Goal: Task Accomplishment & Management: Use online tool/utility

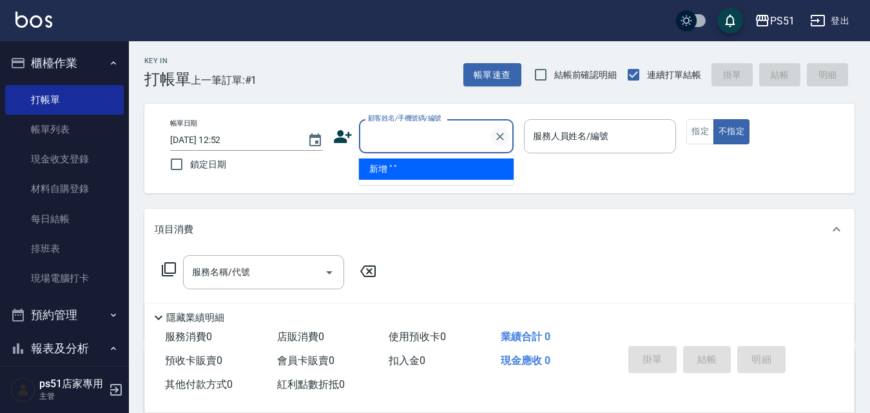
click at [501, 132] on icon "Clear" at bounding box center [500, 136] width 13 height 13
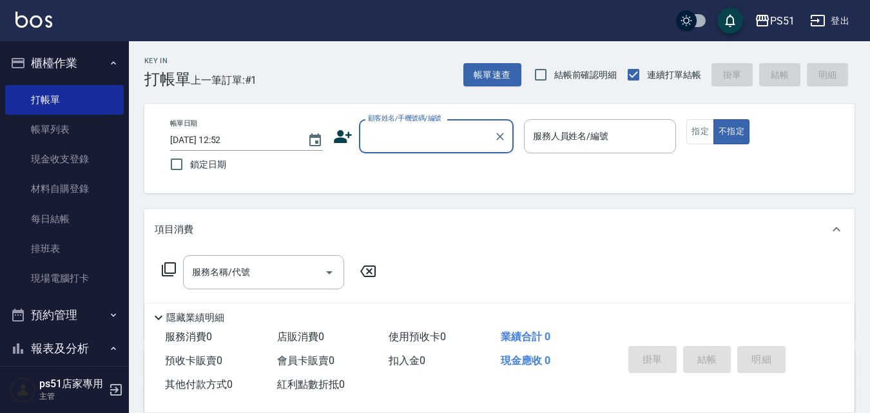
click at [418, 133] on input "顧客姓名/手機號碼/編號" at bounding box center [427, 136] width 124 height 23
click at [416, 139] on input "顧客姓名/手機號碼/編號" at bounding box center [427, 136] width 124 height 23
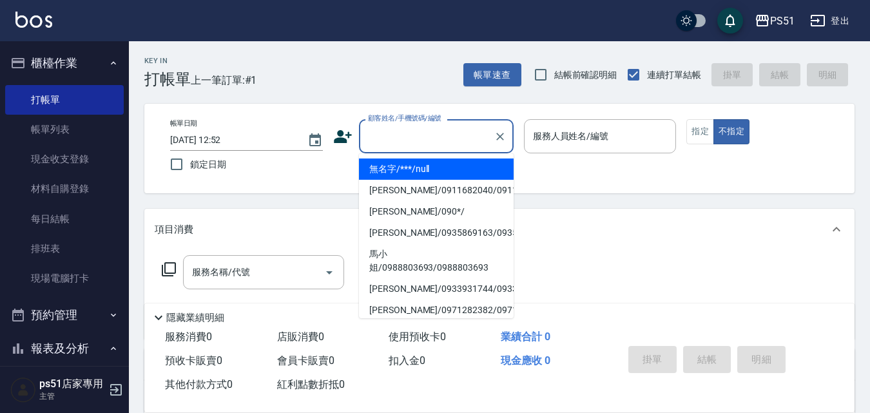
click at [422, 162] on li "無名字/***/null" at bounding box center [436, 169] width 155 height 21
type input "無名字/***/null"
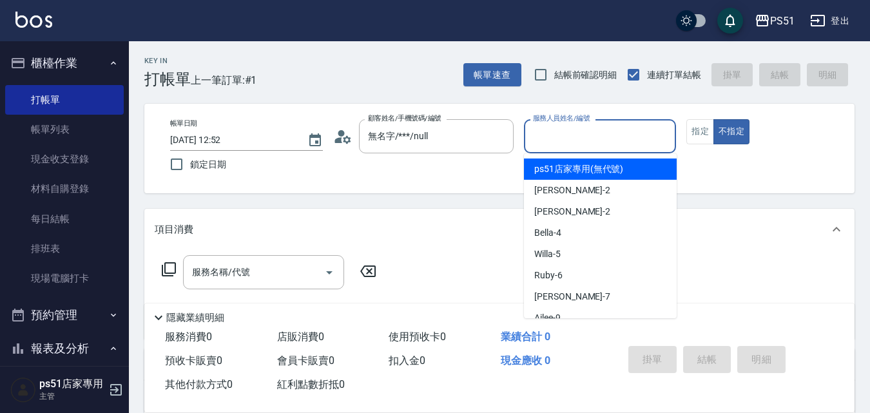
click at [558, 139] on input "服務人員姓名/編號" at bounding box center [600, 136] width 141 height 23
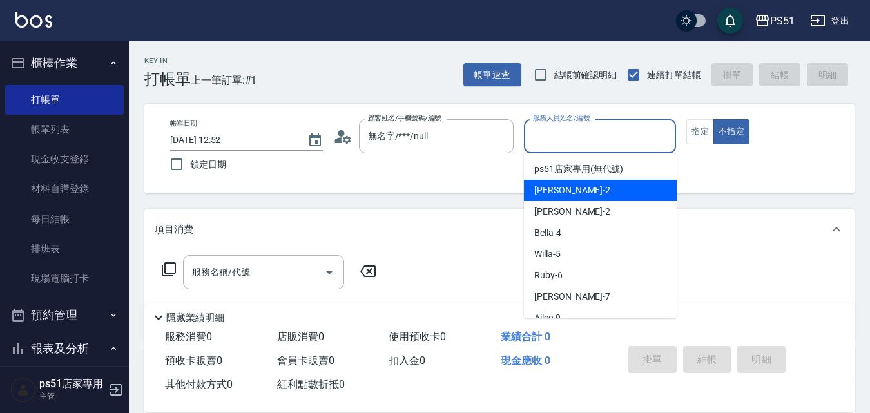
click at [574, 184] on div "[PERSON_NAME] -2" at bounding box center [600, 190] width 153 height 21
type input "[PERSON_NAME]-2"
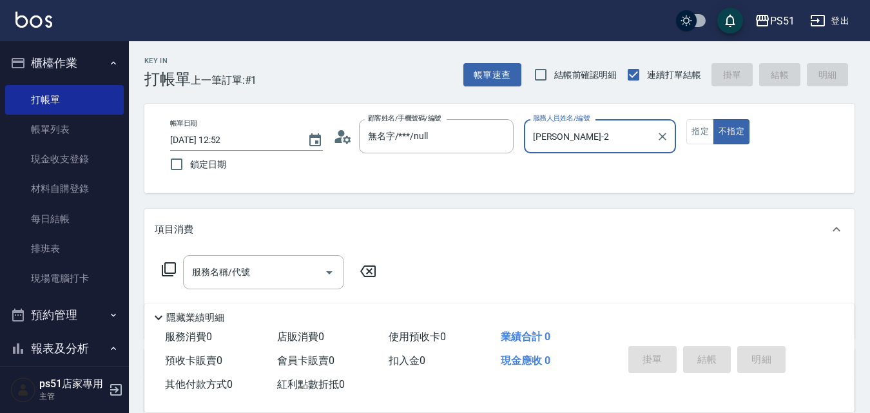
click at [702, 144] on div "帳單日期 [DATE] 12:52 鎖定日期 顧客姓名/手機號碼/編號 無名字/***/null 顧客姓名/手機號碼/編號 服務人員姓名/編號 [PERSON…" at bounding box center [499, 148] width 679 height 59
click at [699, 142] on button "指定" at bounding box center [701, 131] width 28 height 25
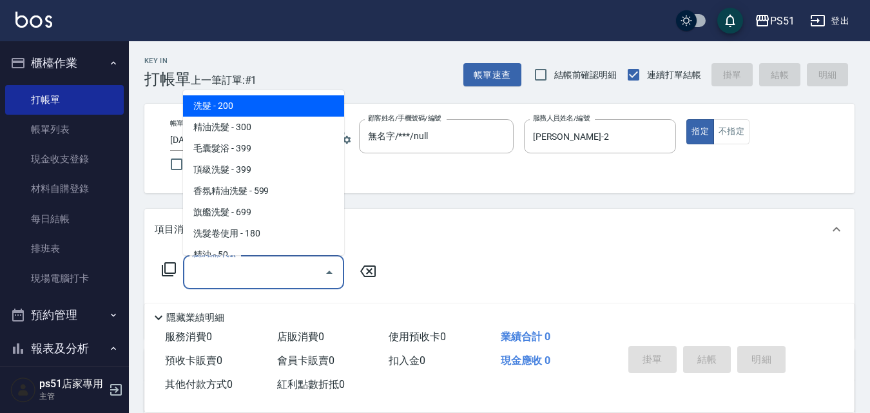
click at [296, 266] on input "服務名稱/代號" at bounding box center [254, 272] width 130 height 23
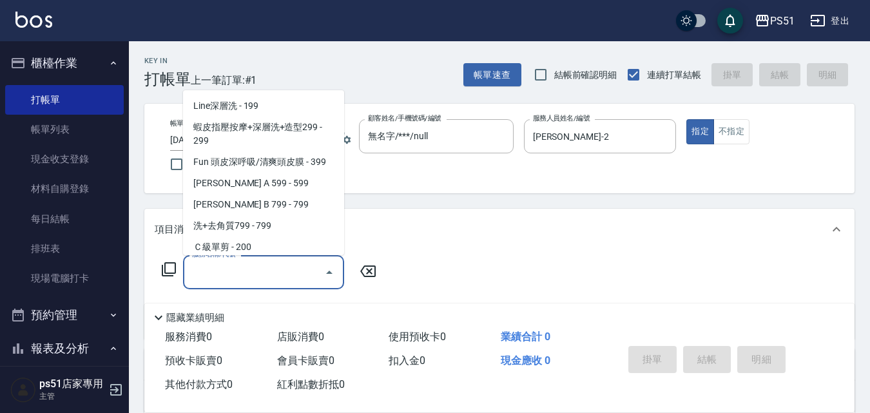
scroll to position [301, 0]
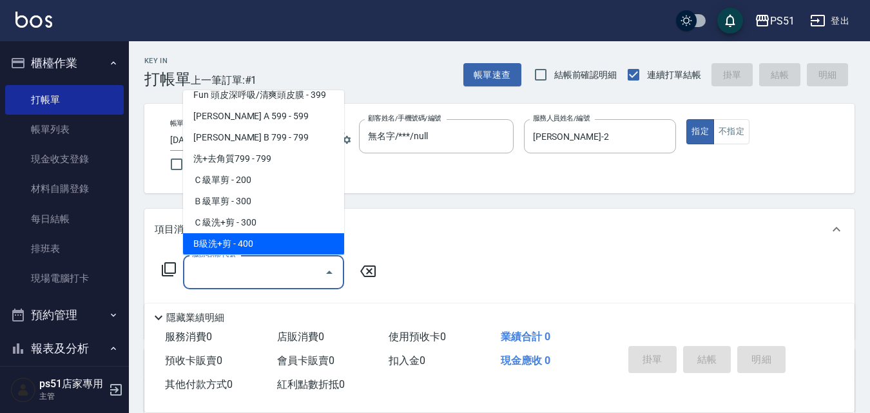
click at [266, 245] on span "B級洗+剪 - 400" at bounding box center [263, 243] width 161 height 21
type input "B級洗+剪(204)"
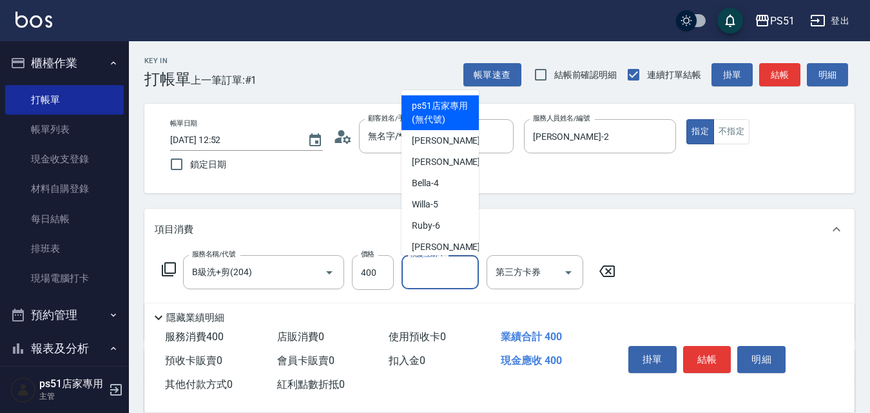
click at [429, 266] on div "洗髮互助-1 洗髮互助-1" at bounding box center [440, 272] width 77 height 34
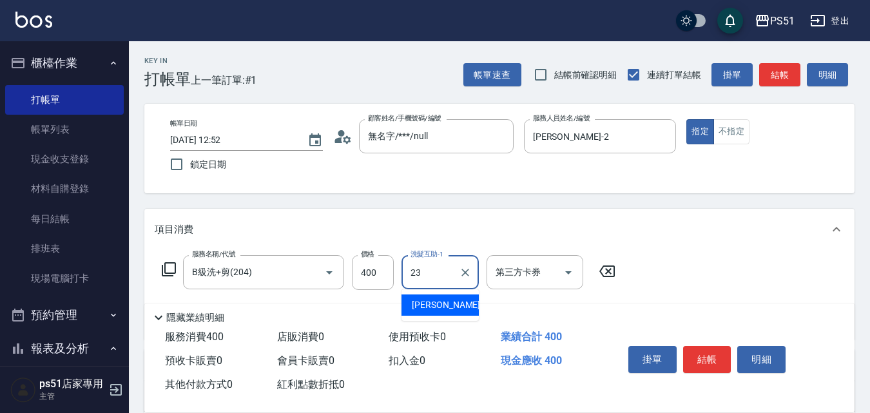
click at [456, 306] on div "[PERSON_NAME] -23" at bounding box center [440, 305] width 77 height 21
type input "[PERSON_NAME]-23"
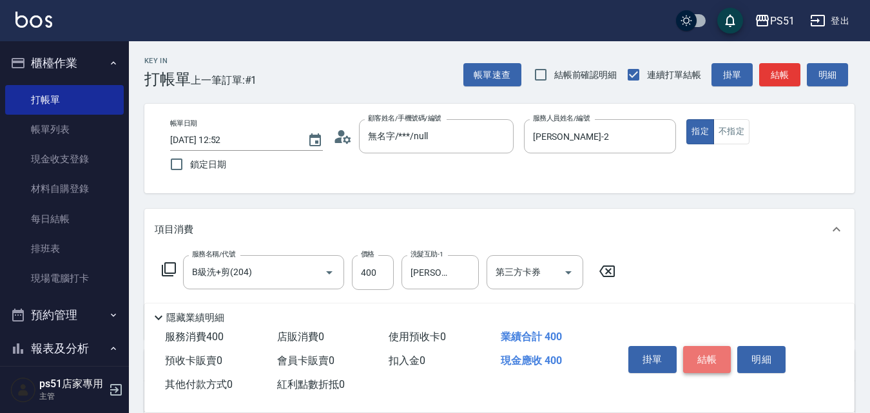
click at [695, 346] on button "結帳" at bounding box center [707, 359] width 48 height 27
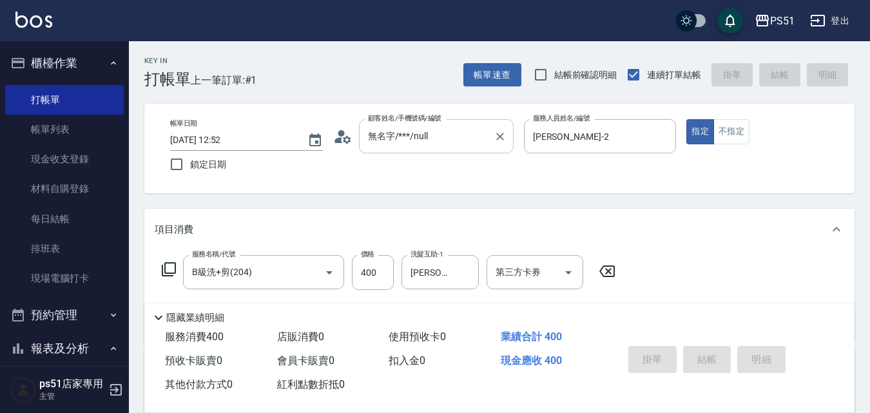
type input "[DATE] 14:04"
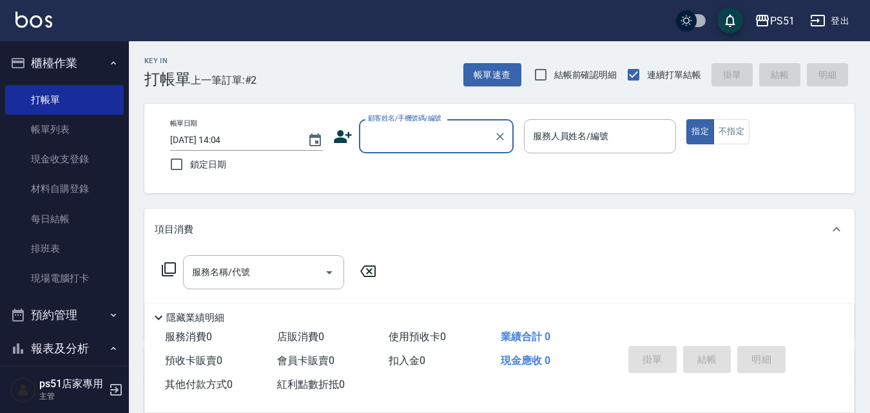
click at [416, 134] on input "顧客姓名/手機號碼/編號" at bounding box center [427, 136] width 124 height 23
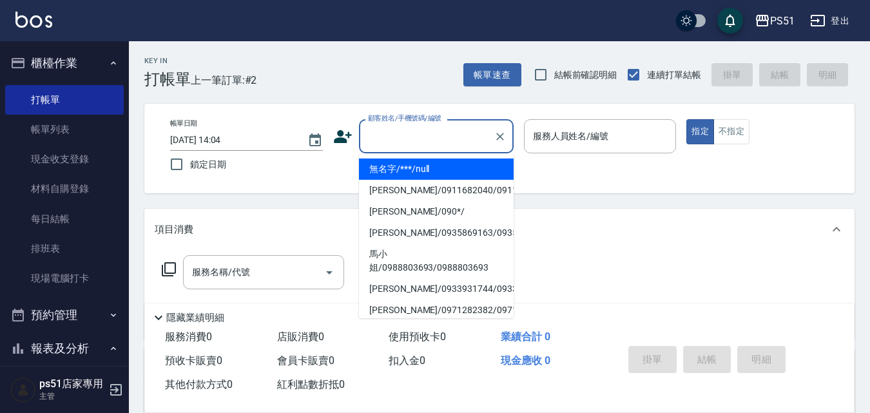
click at [429, 170] on li "無名字/***/null" at bounding box center [436, 169] width 155 height 21
type input "無名字/***/null"
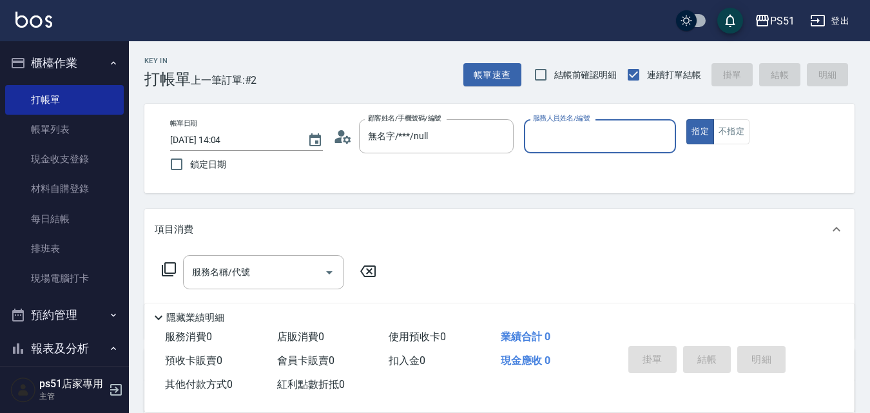
click at [555, 135] on input "服務人員姓名/編號" at bounding box center [600, 136] width 141 height 23
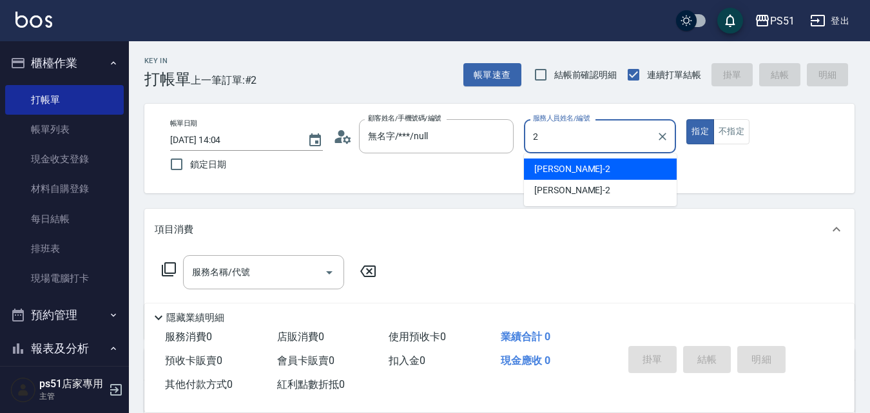
click at [565, 166] on div "[PERSON_NAME] -2" at bounding box center [600, 169] width 153 height 21
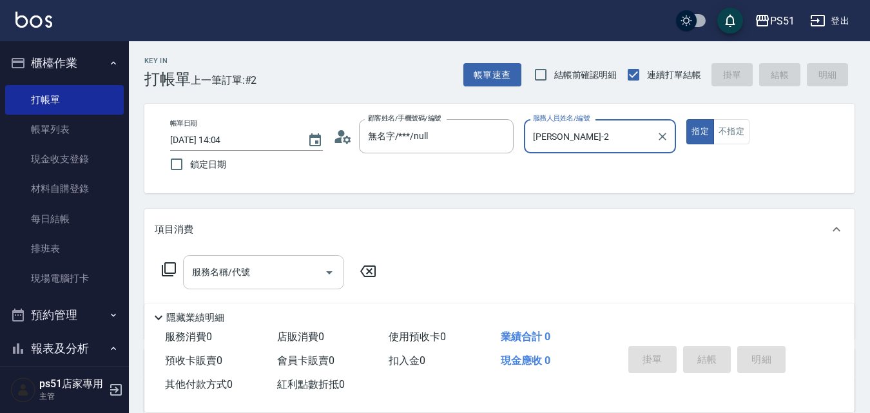
type input "[PERSON_NAME]-2"
click at [296, 267] on input "服務名稱/代號" at bounding box center [254, 272] width 130 height 23
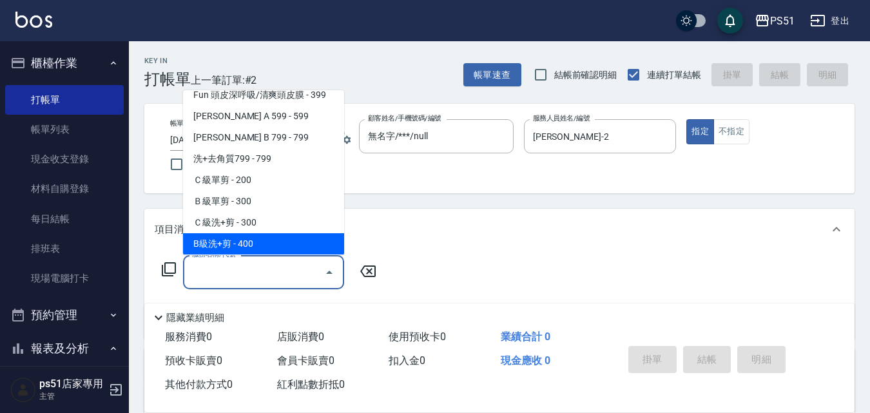
click at [284, 239] on span "B級洗+剪 - 400" at bounding box center [263, 243] width 161 height 21
type input "B級洗+剪(204)"
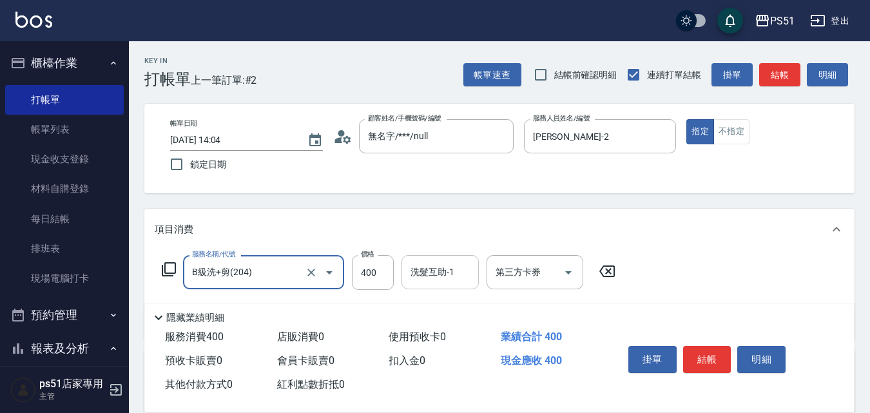
click at [405, 268] on div "洗髮互助-1" at bounding box center [440, 272] width 77 height 34
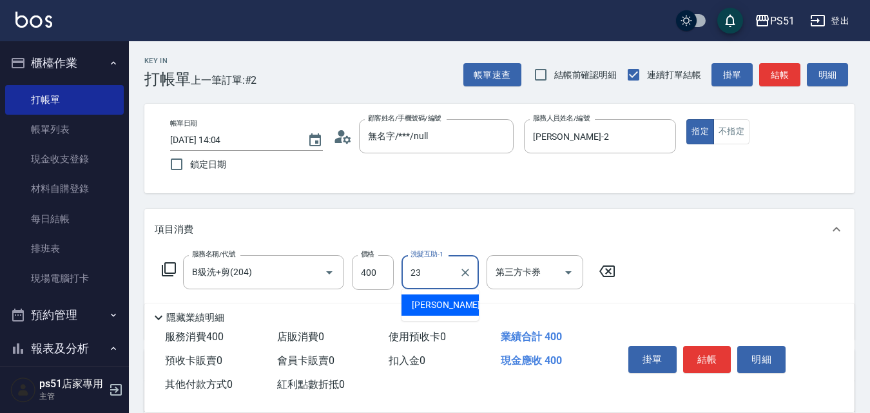
click at [434, 304] on span "[PERSON_NAME] -23" at bounding box center [452, 305] width 81 height 14
type input "[PERSON_NAME]-23"
click at [701, 360] on button "結帳" at bounding box center [707, 359] width 48 height 27
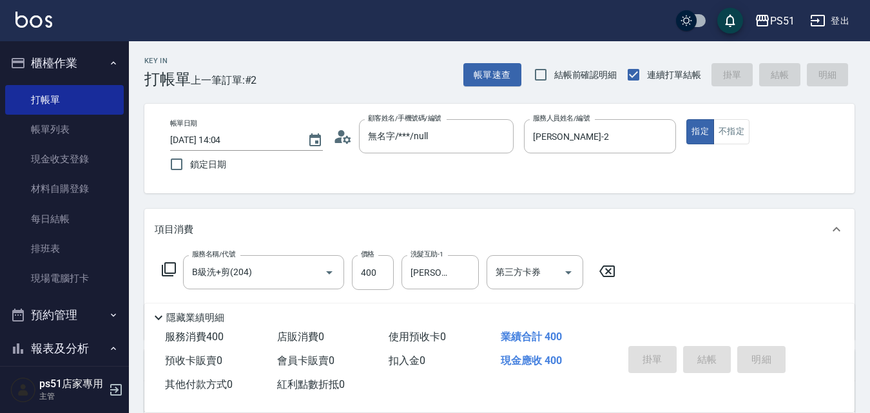
type input "[DATE] 14:05"
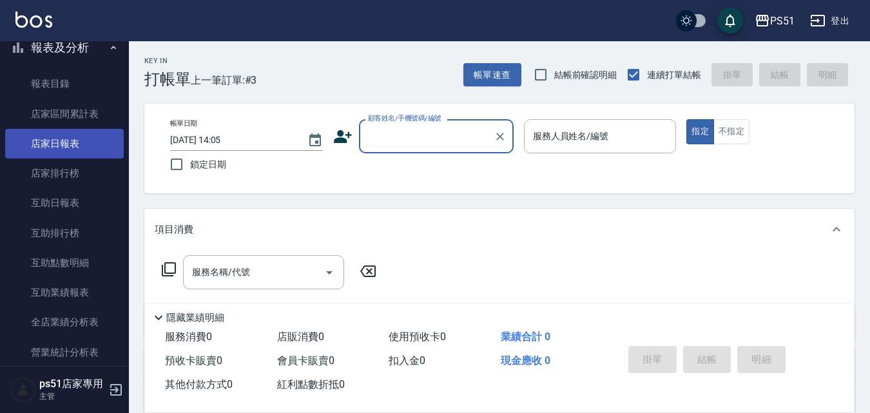
scroll to position [451, 0]
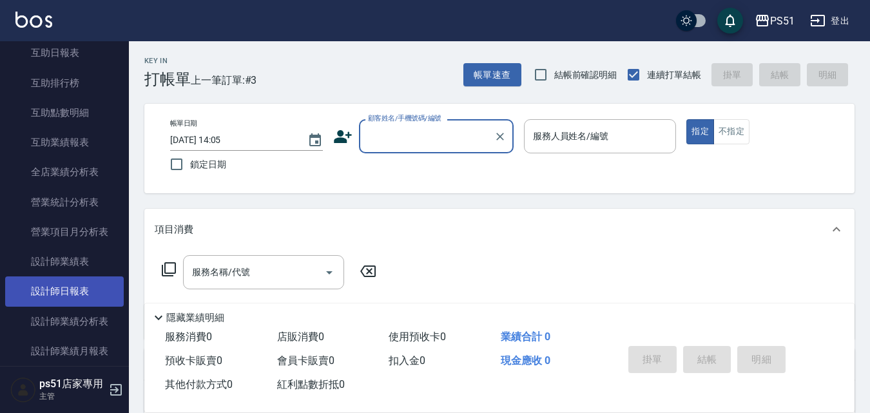
click at [83, 286] on link "設計師日報表" at bounding box center [64, 292] width 119 height 30
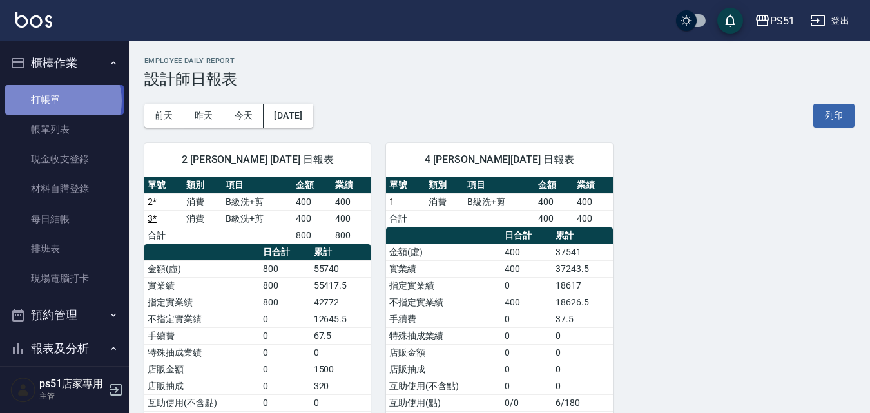
click at [62, 101] on link "打帳單" at bounding box center [64, 100] width 119 height 30
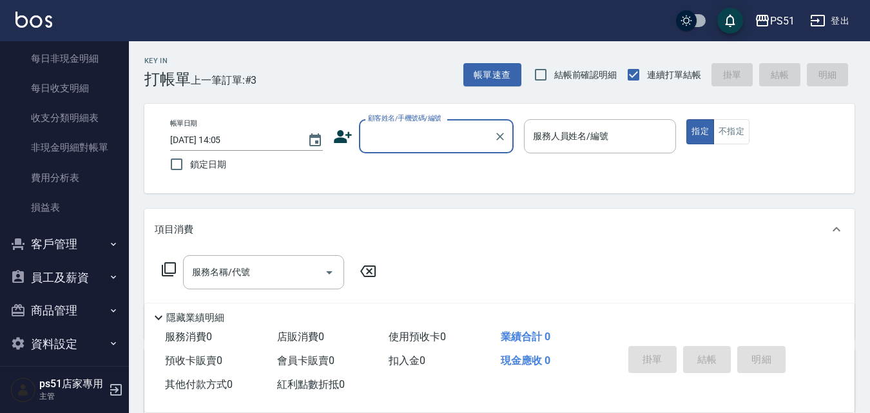
scroll to position [1082, 0]
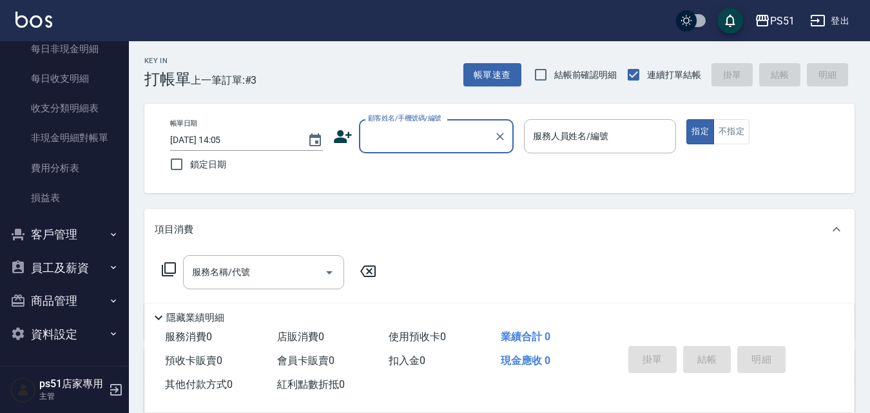
click at [90, 302] on button "商品管理" at bounding box center [64, 301] width 119 height 34
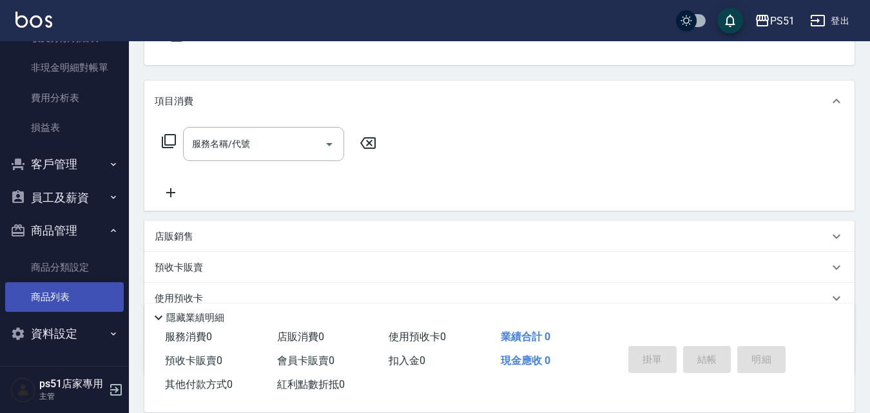
scroll to position [150, 0]
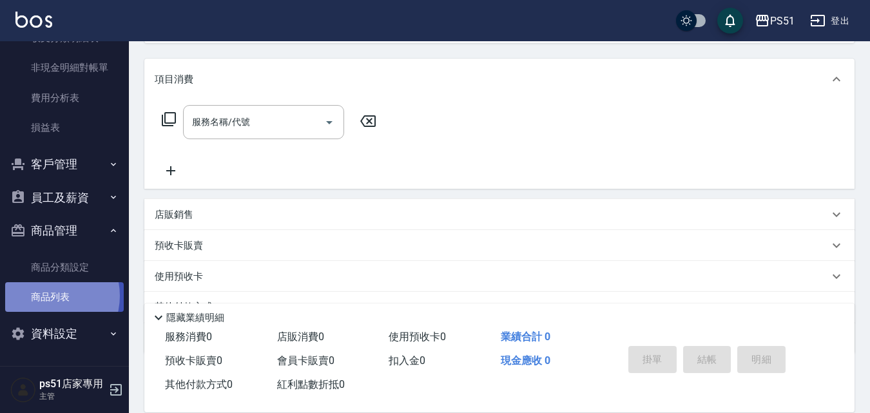
click at [46, 296] on link "商品列表" at bounding box center [64, 297] width 119 height 30
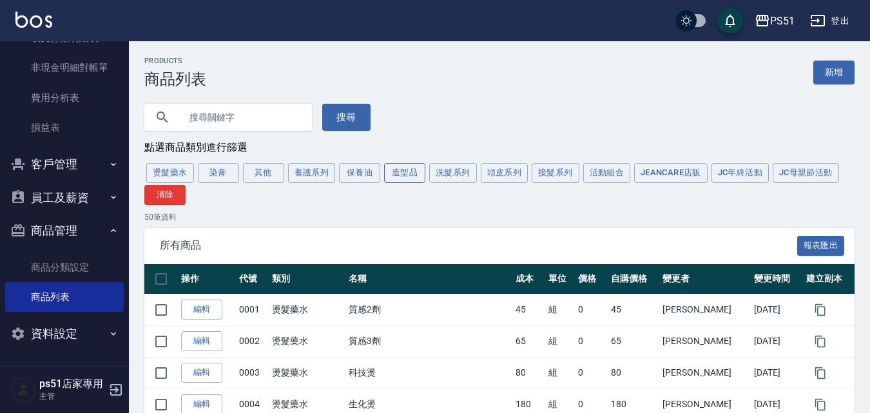
click at [395, 178] on button "造型品" at bounding box center [404, 173] width 41 height 20
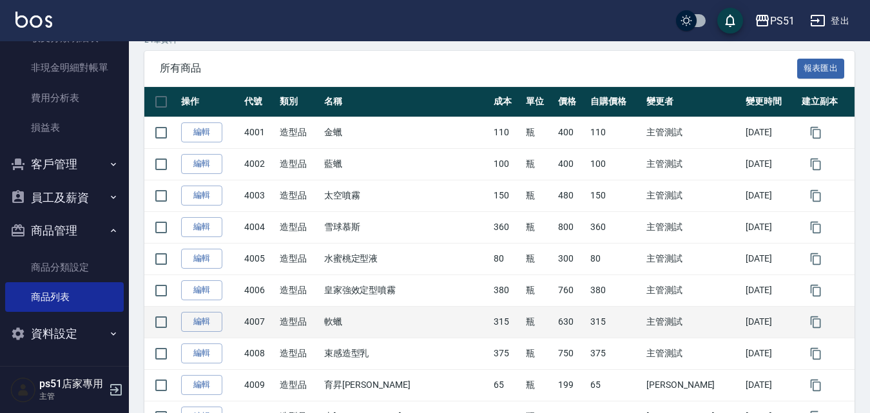
scroll to position [150, 0]
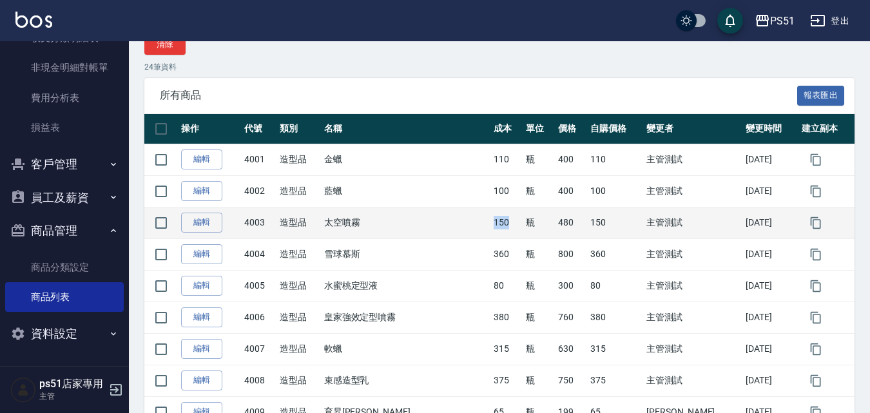
drag, startPoint x: 484, startPoint y: 223, endPoint x: 528, endPoint y: 230, distance: 44.4
click at [528, 230] on tr "編輯 4003 造型品 太空噴霧 150 瓶 480 150 主管測試 [DATE]" at bounding box center [499, 223] width 710 height 32
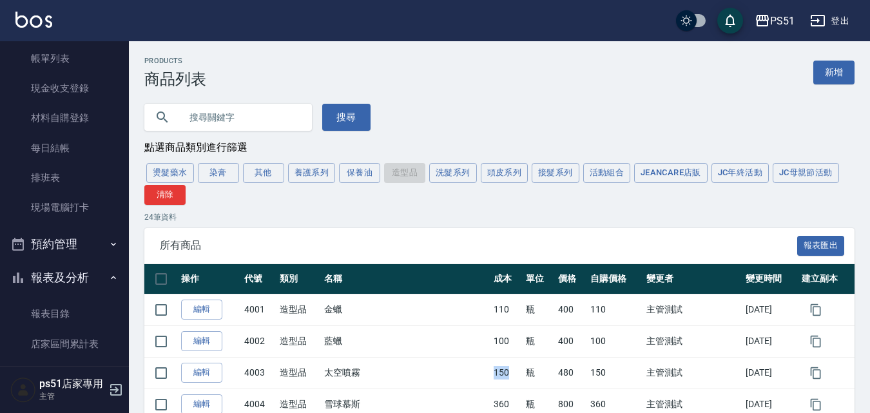
scroll to position [0, 0]
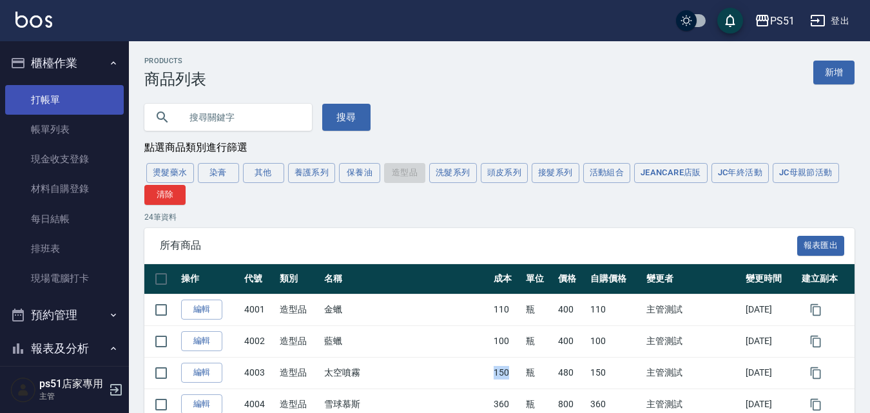
click at [94, 104] on link "打帳單" at bounding box center [64, 100] width 119 height 30
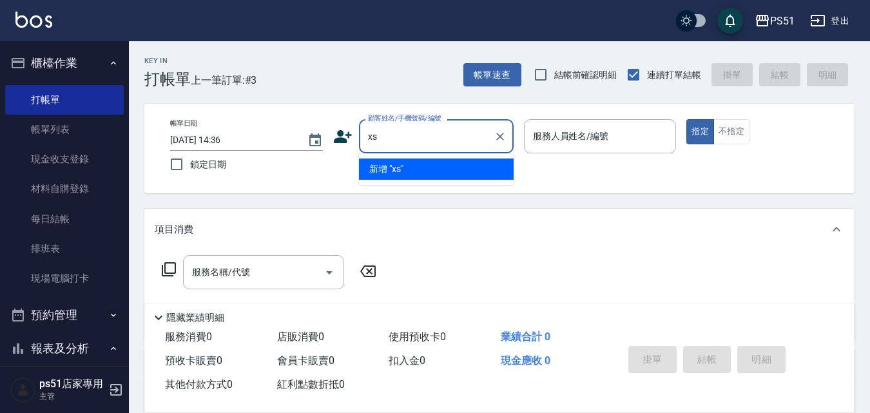
type input "x"
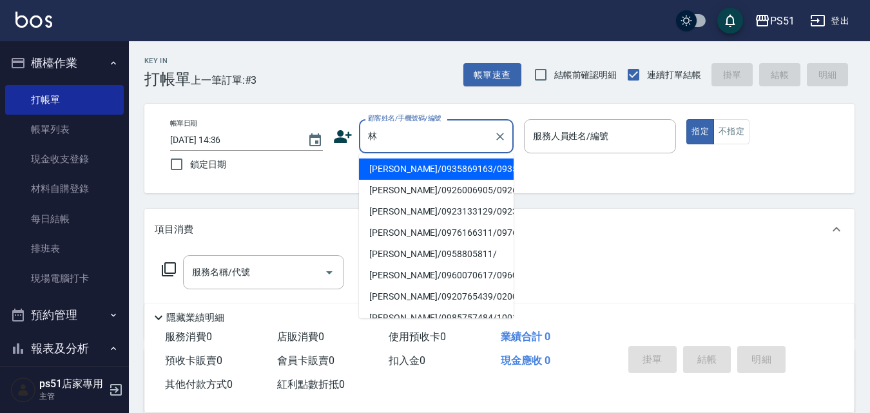
click at [404, 244] on li "[PERSON_NAME]/0976166311/0976166311" at bounding box center [436, 232] width 155 height 21
type input "[PERSON_NAME]/0976166311/0976166311"
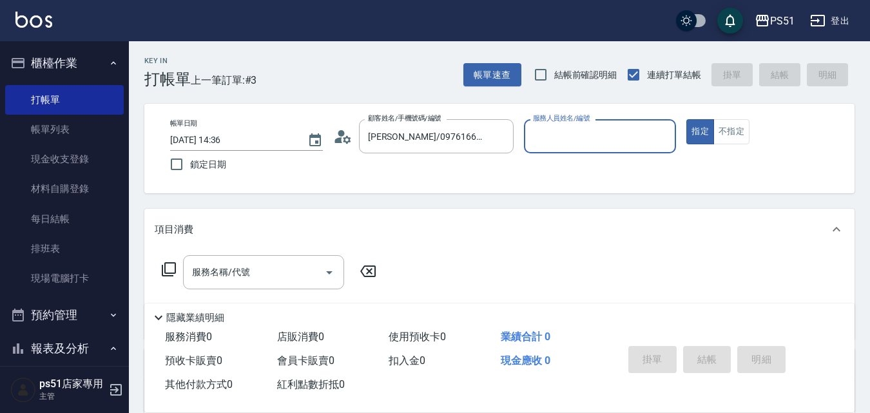
type input "Bella-4"
click at [290, 264] on input "服務名稱/代號" at bounding box center [254, 272] width 130 height 23
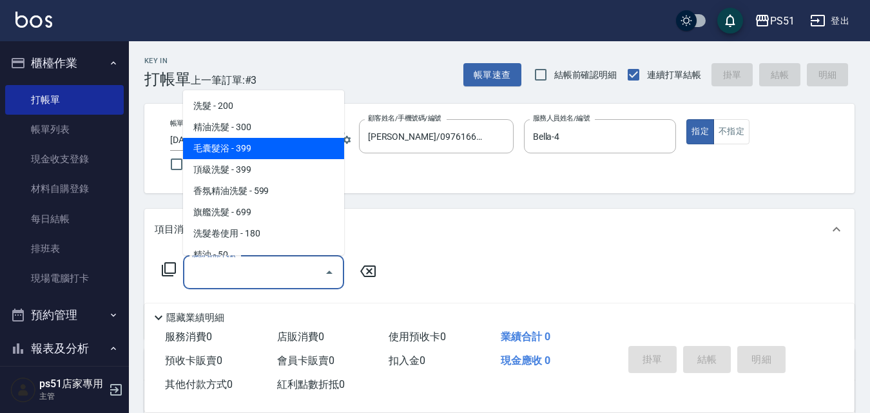
scroll to position [301, 0]
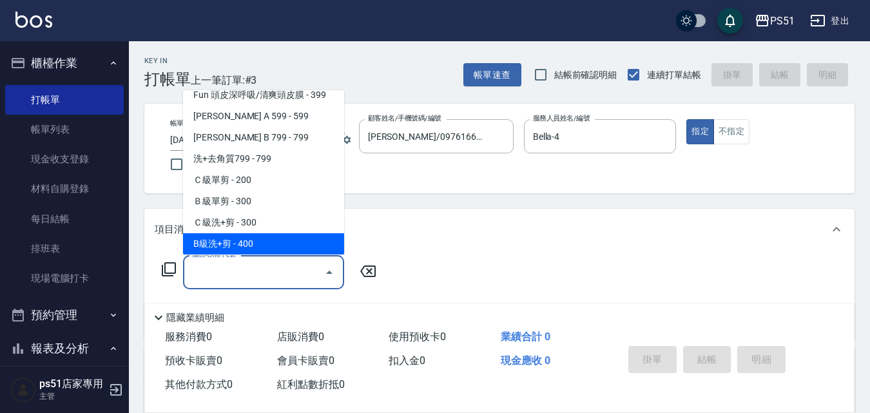
click at [284, 246] on span "B級洗+剪 - 400" at bounding box center [263, 243] width 161 height 21
type input "B級洗+剪(204)"
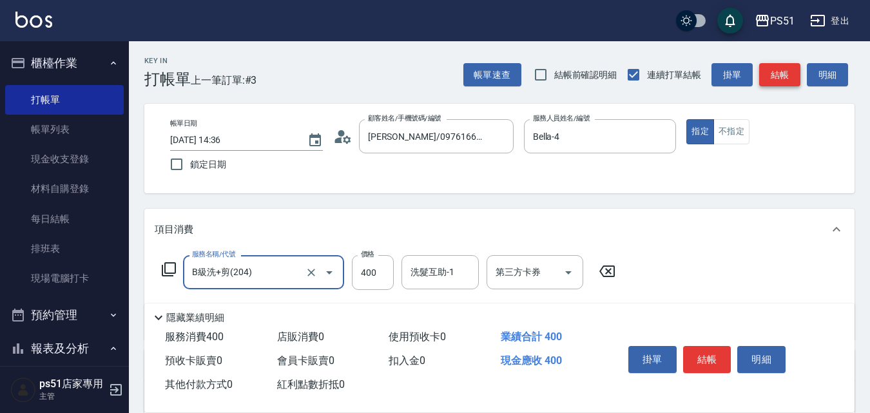
click at [787, 74] on button "結帳" at bounding box center [779, 75] width 41 height 24
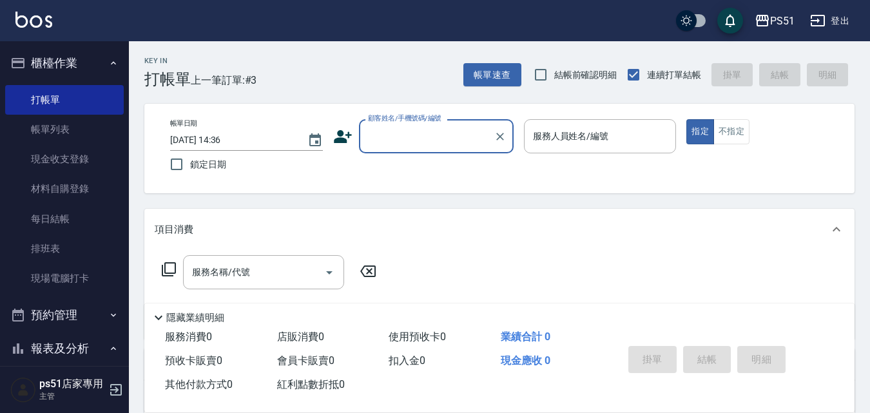
scroll to position [0, 0]
